Goal: Navigation & Orientation: Understand site structure

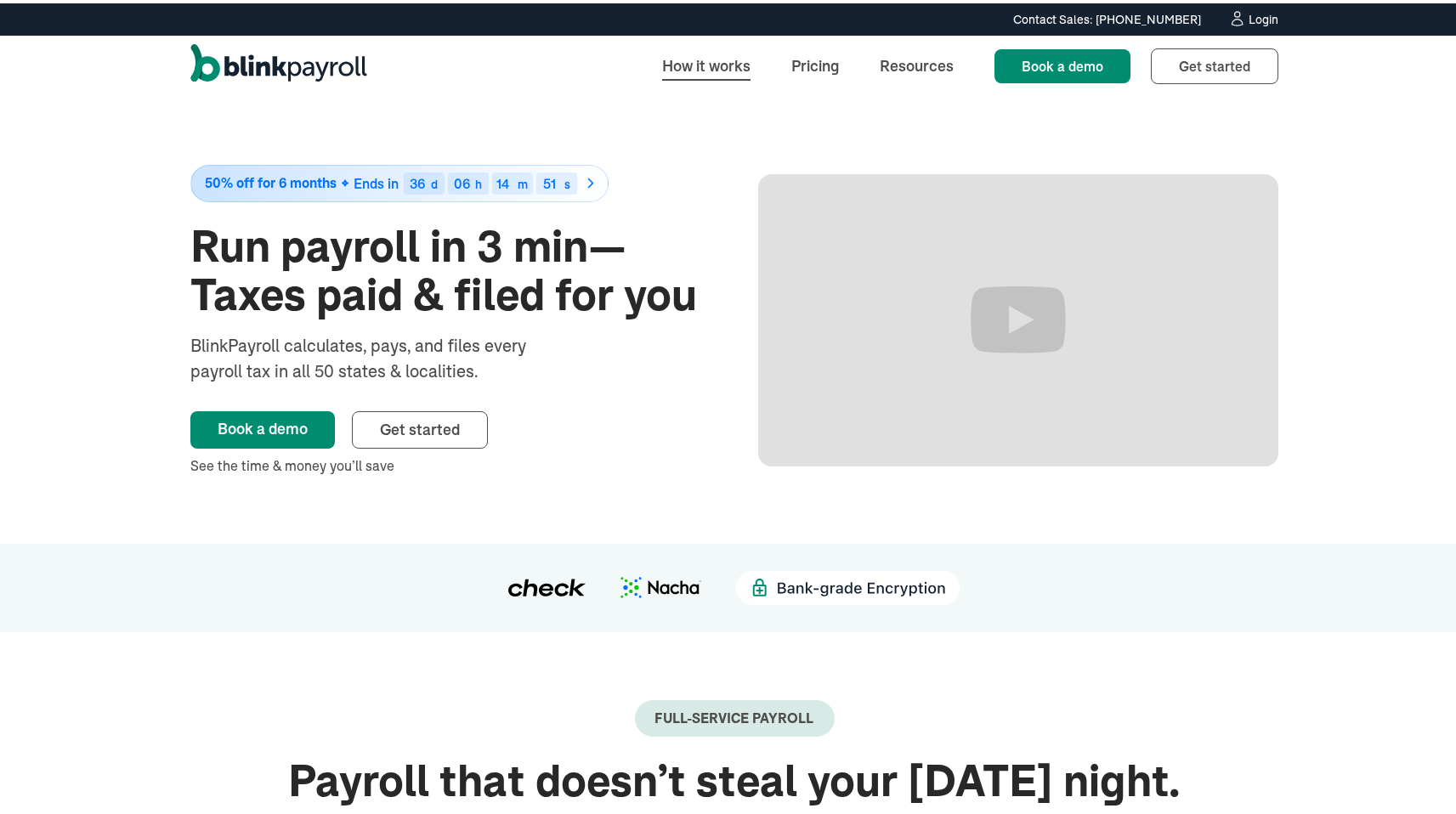
click at [689, 63] on link "How it works" at bounding box center [706, 62] width 115 height 36
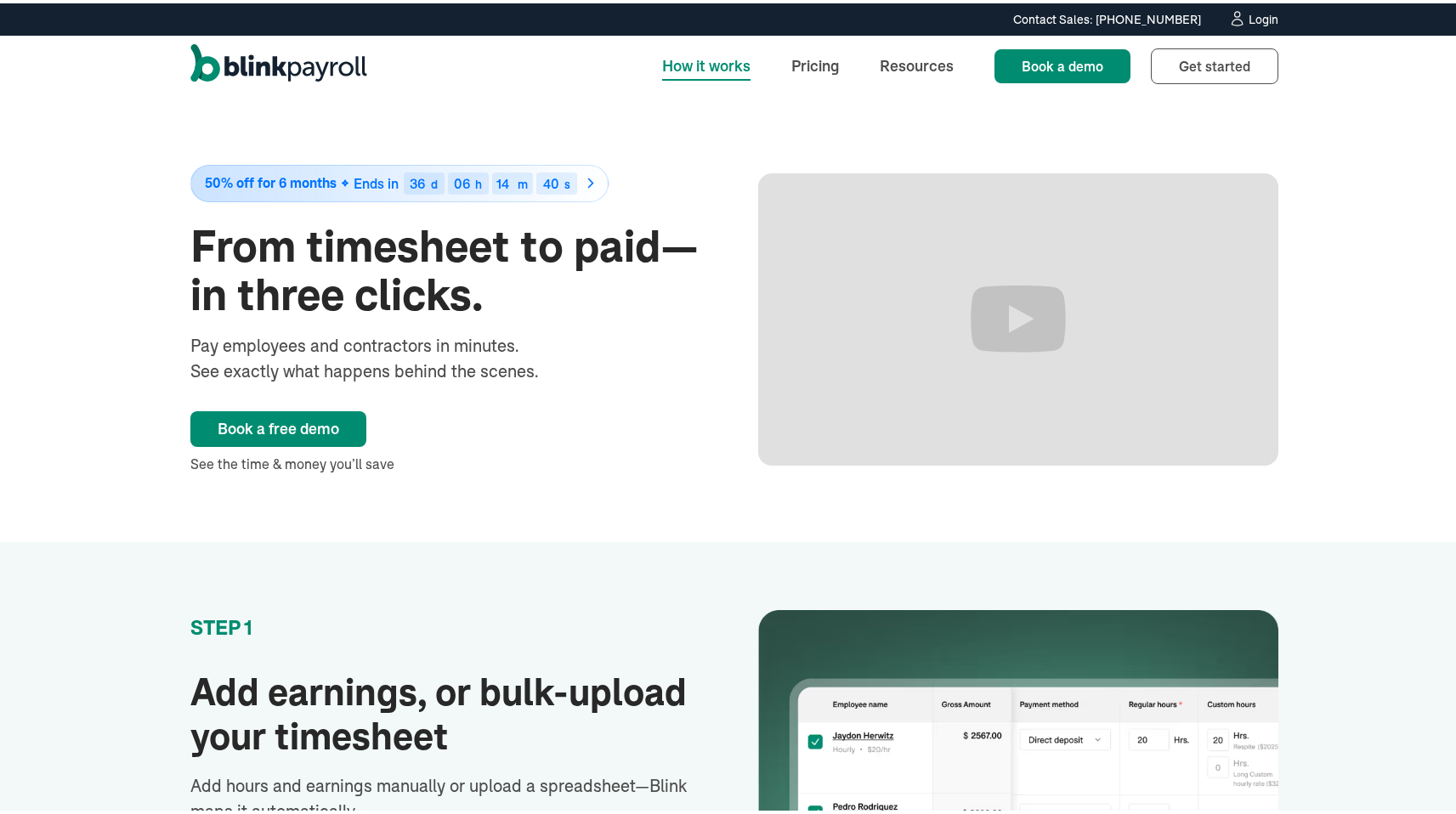
click at [228, 61] on img "home" at bounding box center [279, 62] width 177 height 44
